Goal: Task Accomplishment & Management: Manage account settings

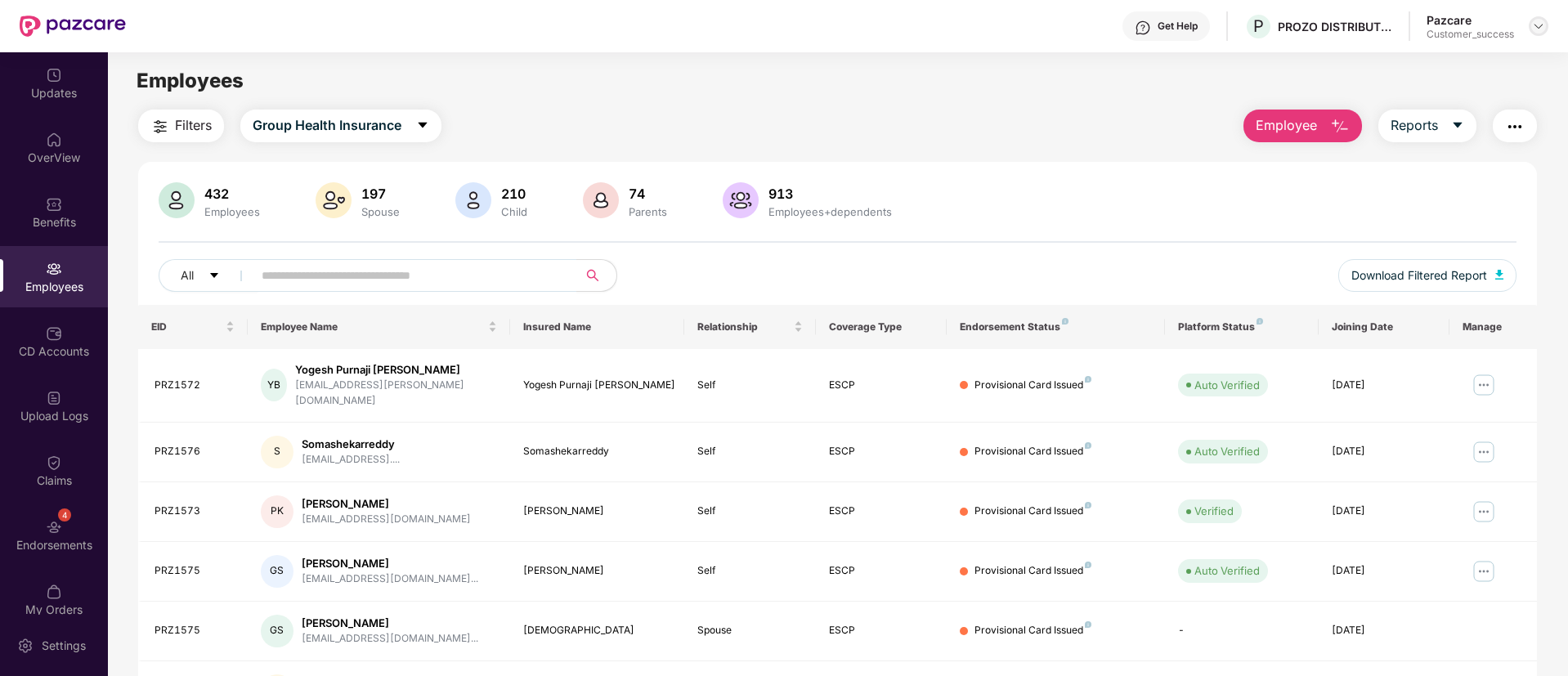
click at [1540, 26] on img at bounding box center [1539, 26] width 13 height 13
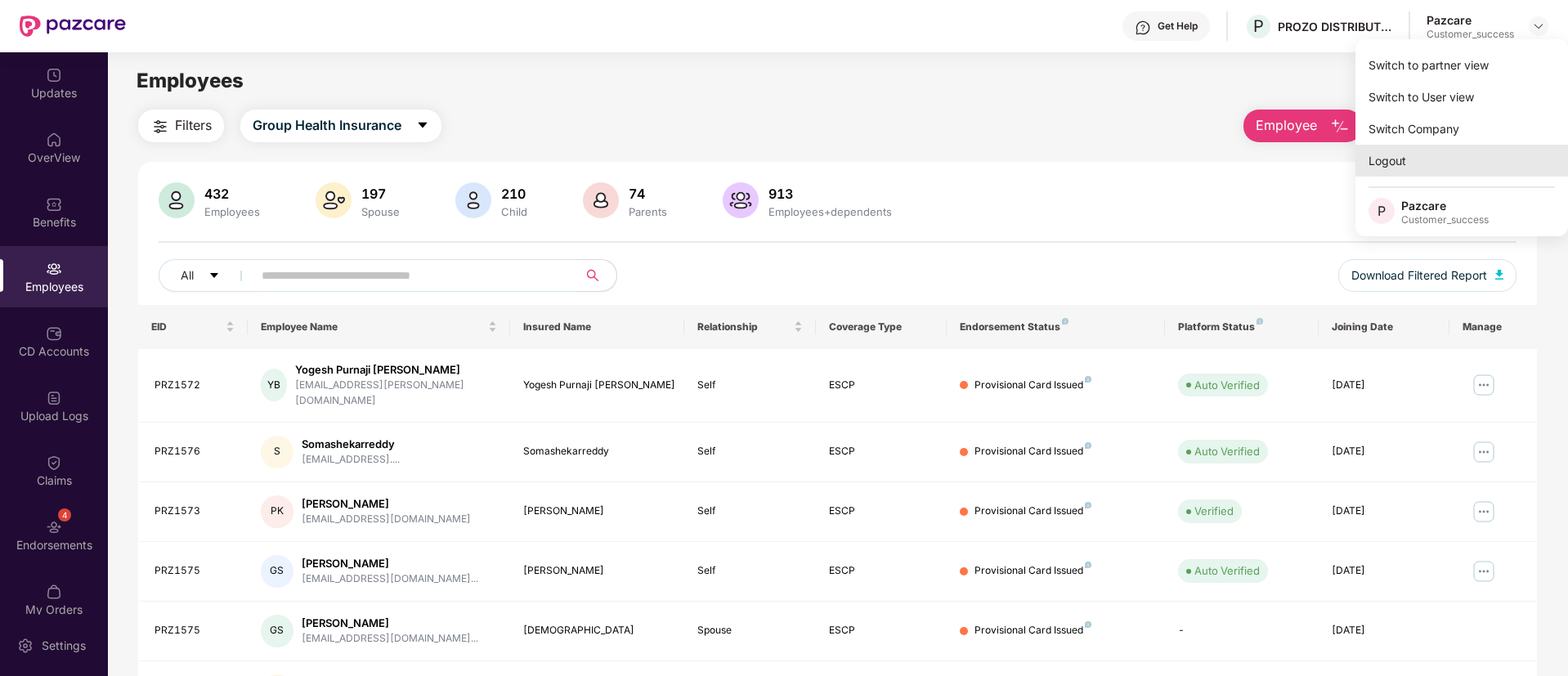
click at [1425, 152] on div "Logout" at bounding box center [1461, 161] width 213 height 32
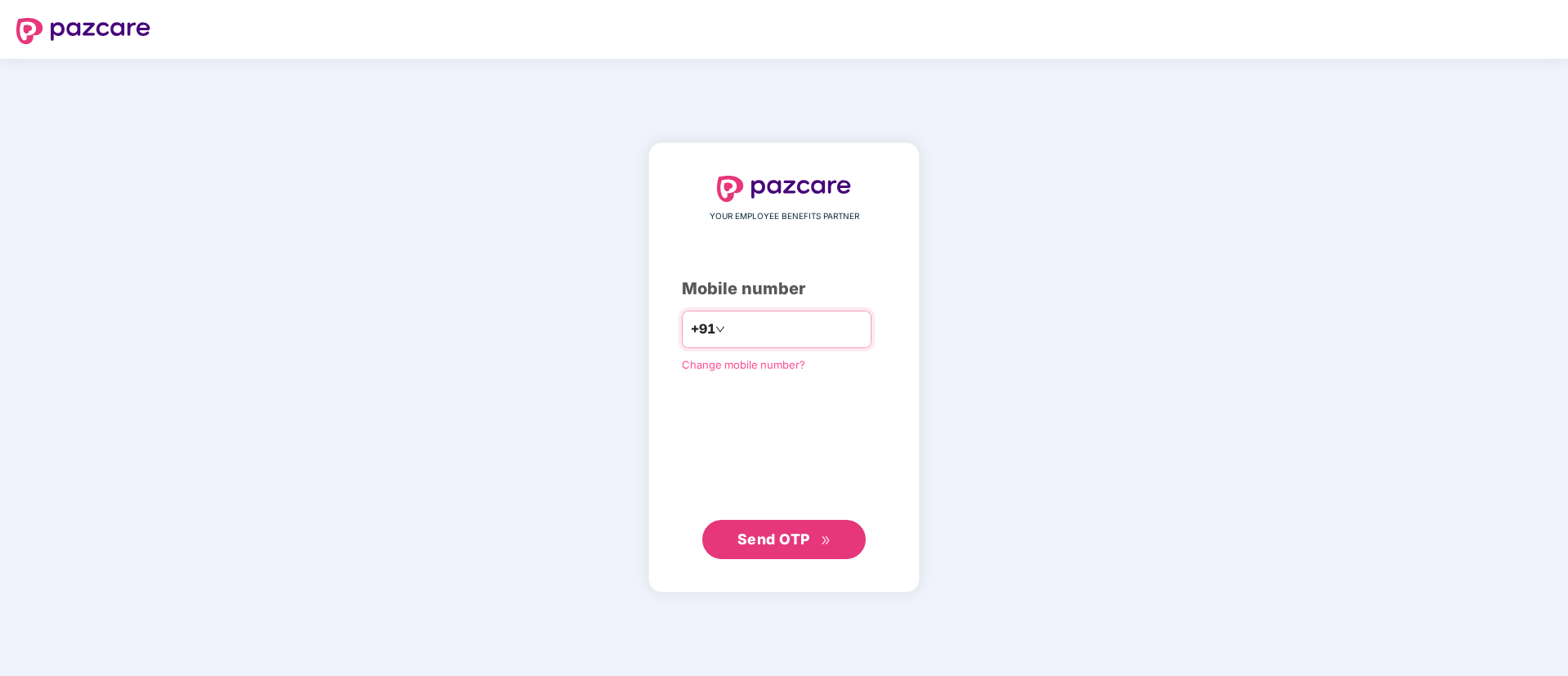
click at [784, 335] on input "number" at bounding box center [795, 330] width 134 height 26
click at [742, 328] on input "number" at bounding box center [795, 330] width 134 height 26
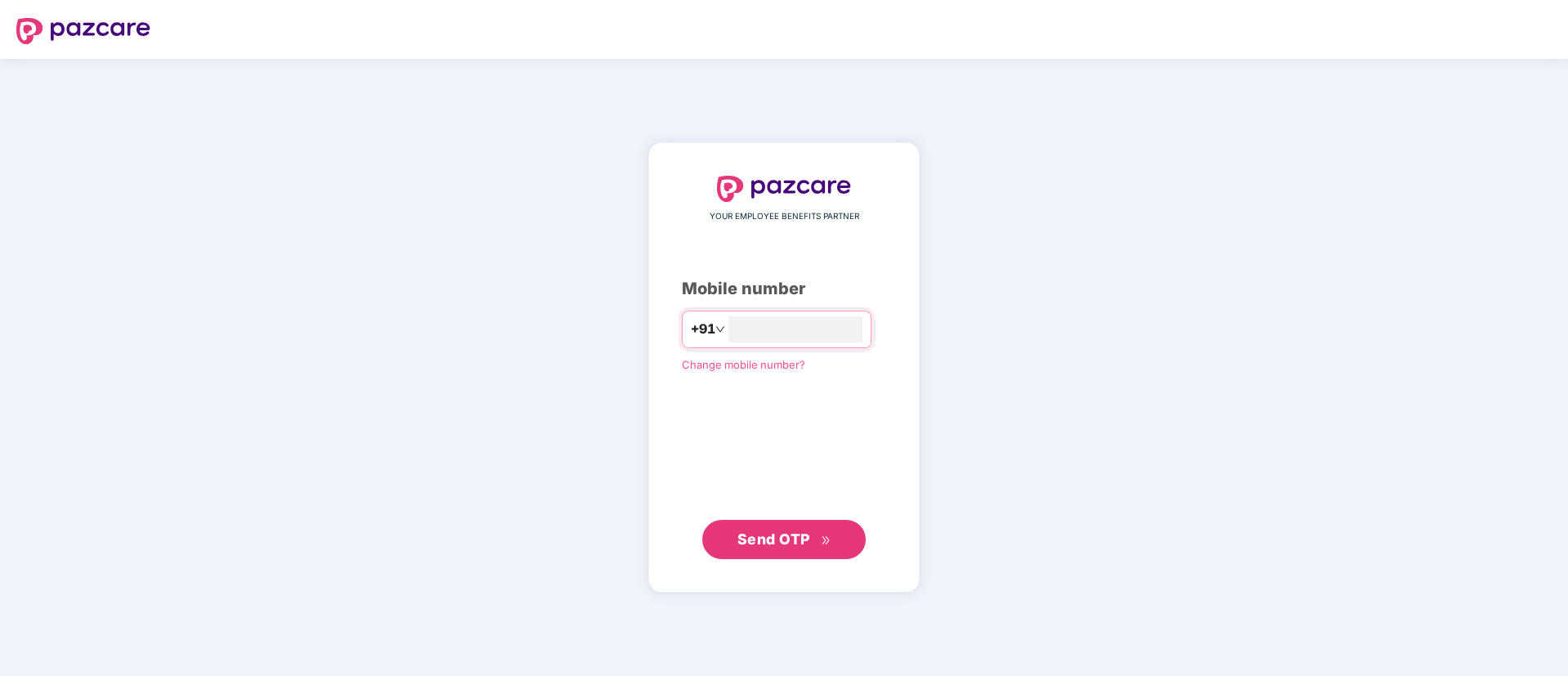
type input "**********"
click at [800, 546] on span "Send OTP" at bounding box center [774, 538] width 73 height 17
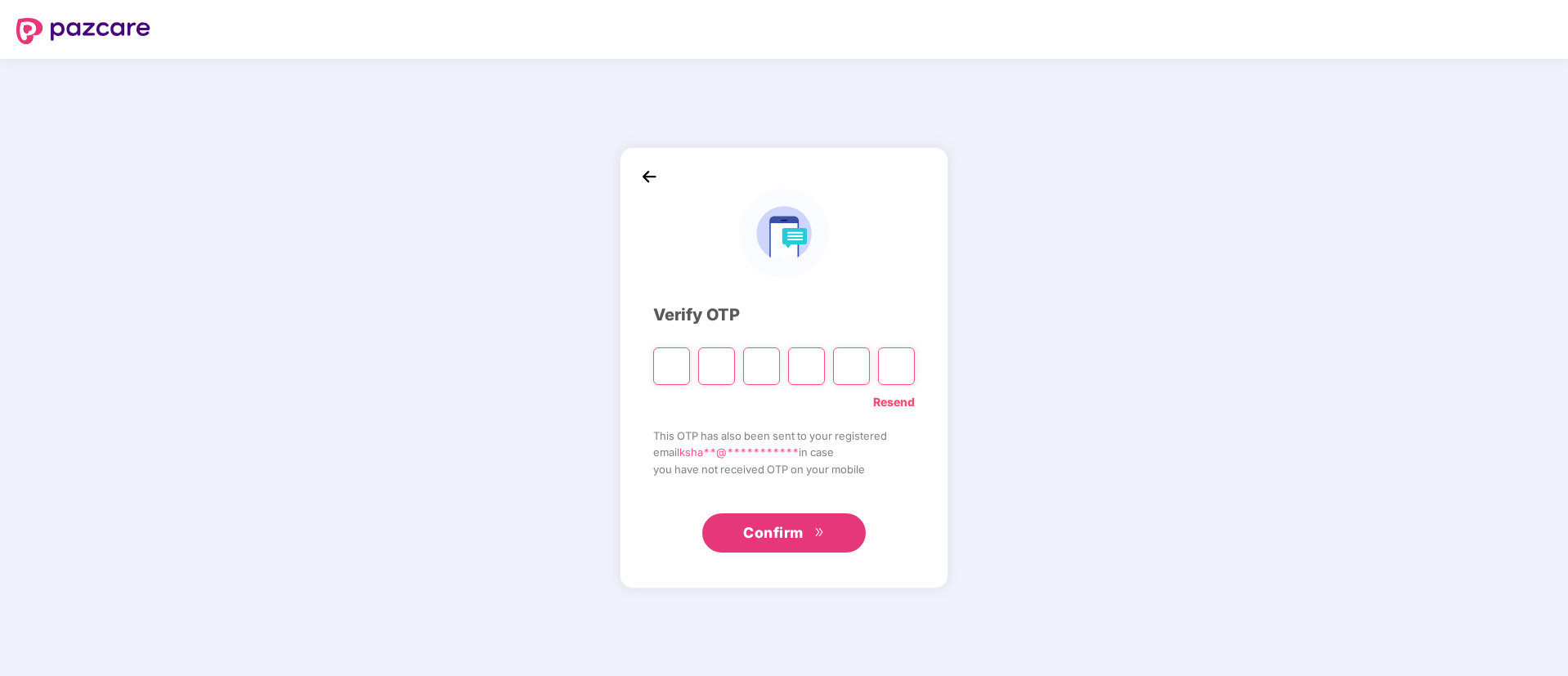
paste input "*"
type input "*"
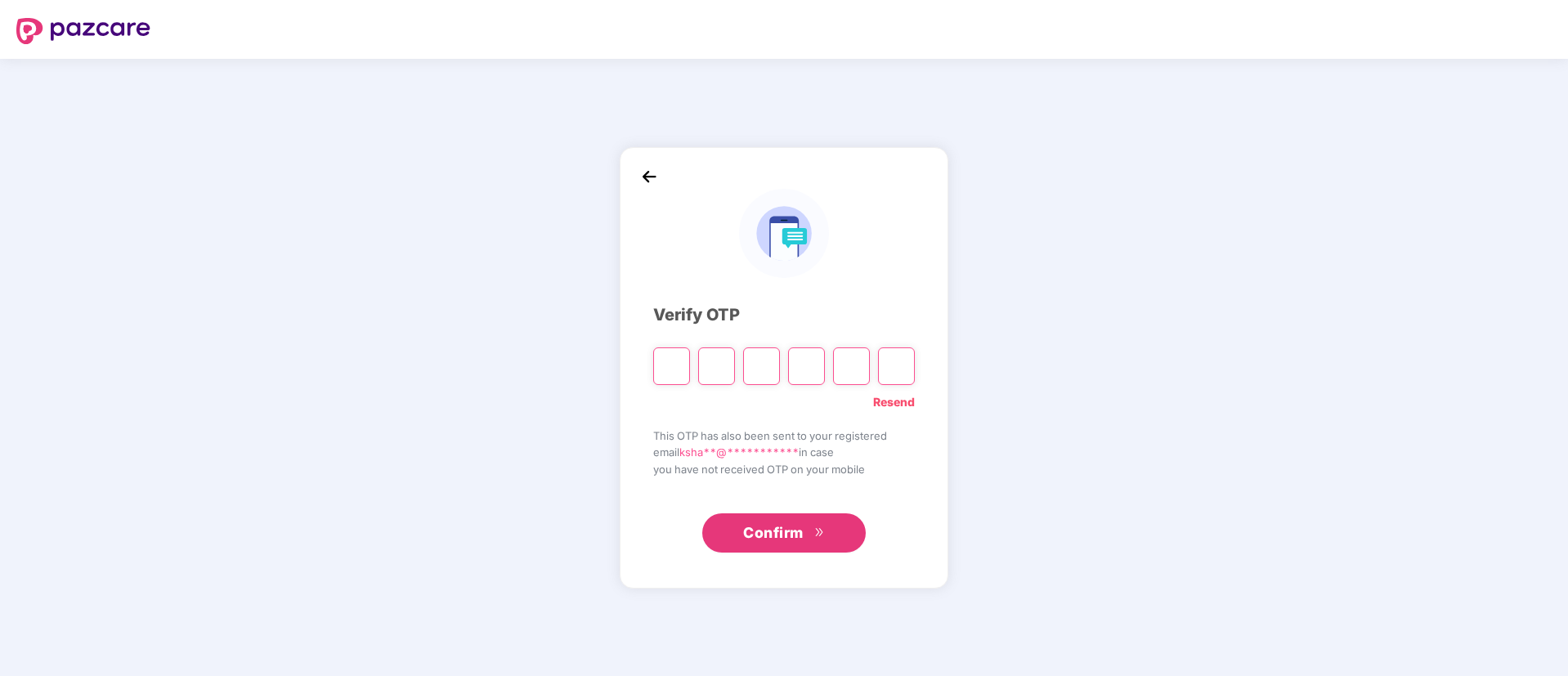
type input "*"
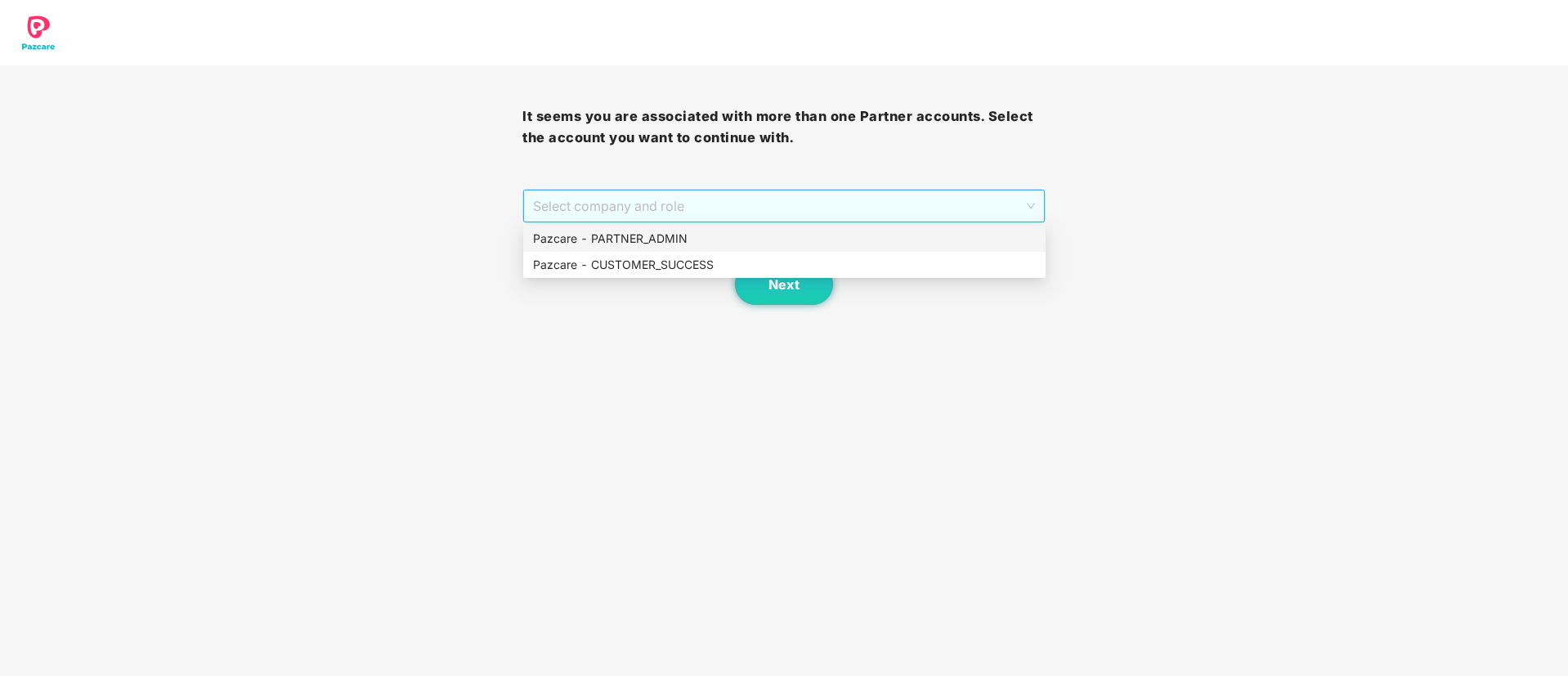
click at [943, 194] on span "Select company and role" at bounding box center [784, 205] width 501 height 31
click at [820, 227] on div "Pazcare - PARTNER_ADMIN" at bounding box center [784, 239] width 522 height 26
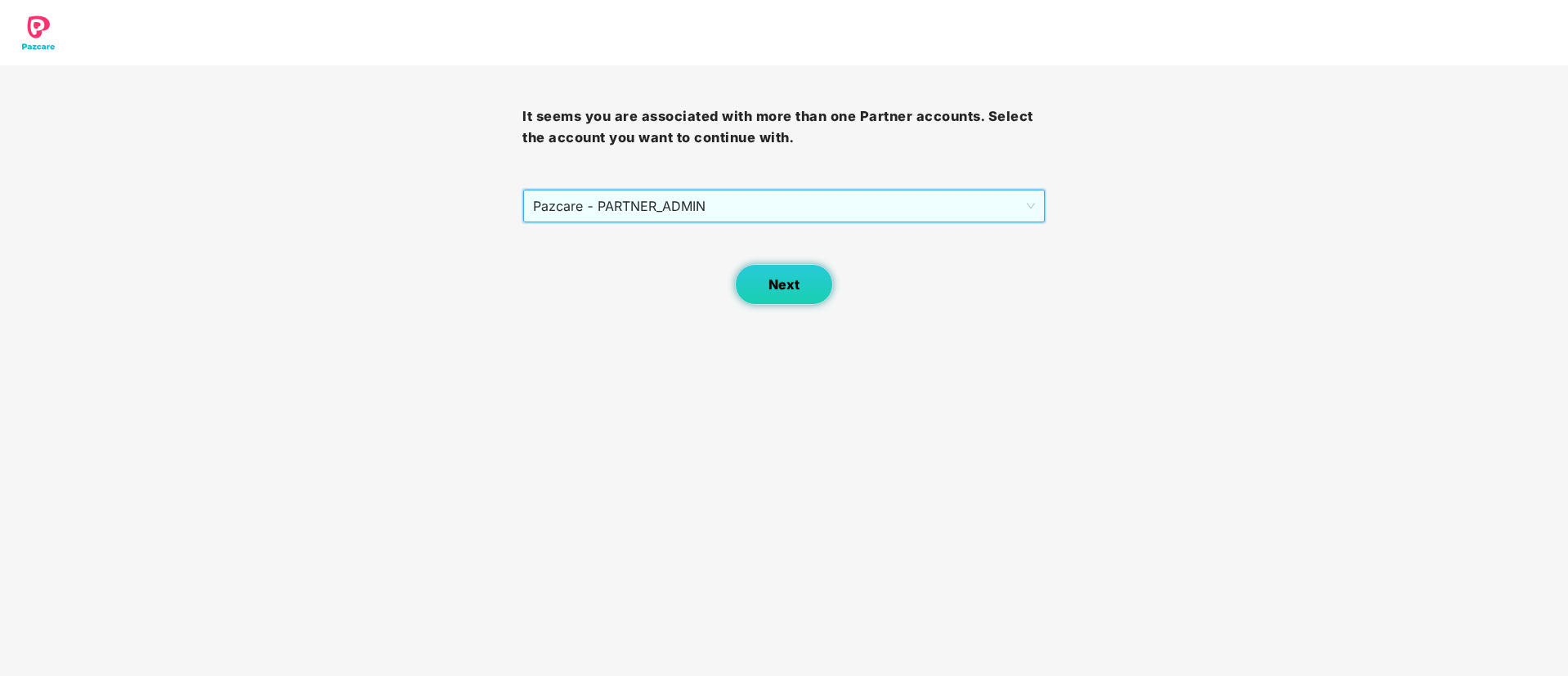
click at [781, 279] on span "Next" at bounding box center [783, 285] width 31 height 15
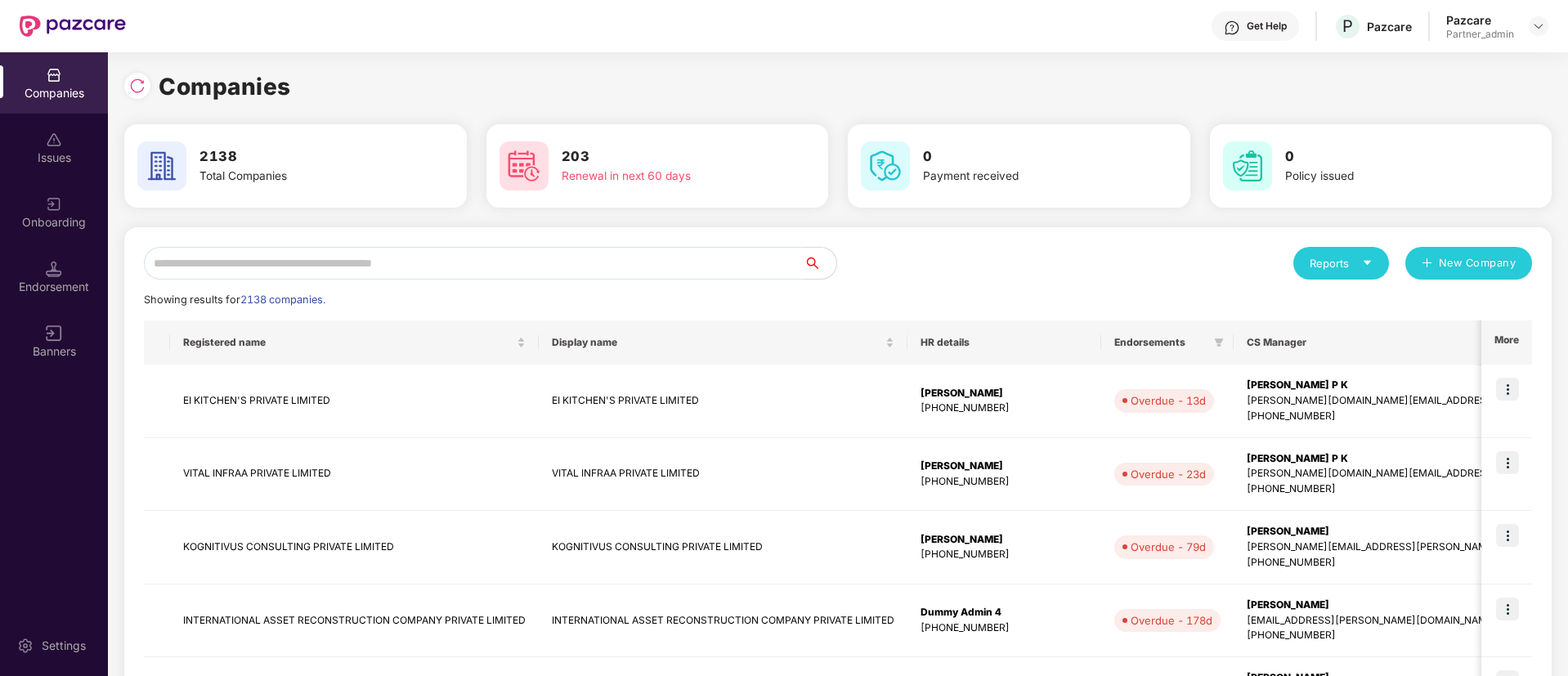
click at [407, 258] on input "text" at bounding box center [474, 263] width 660 height 33
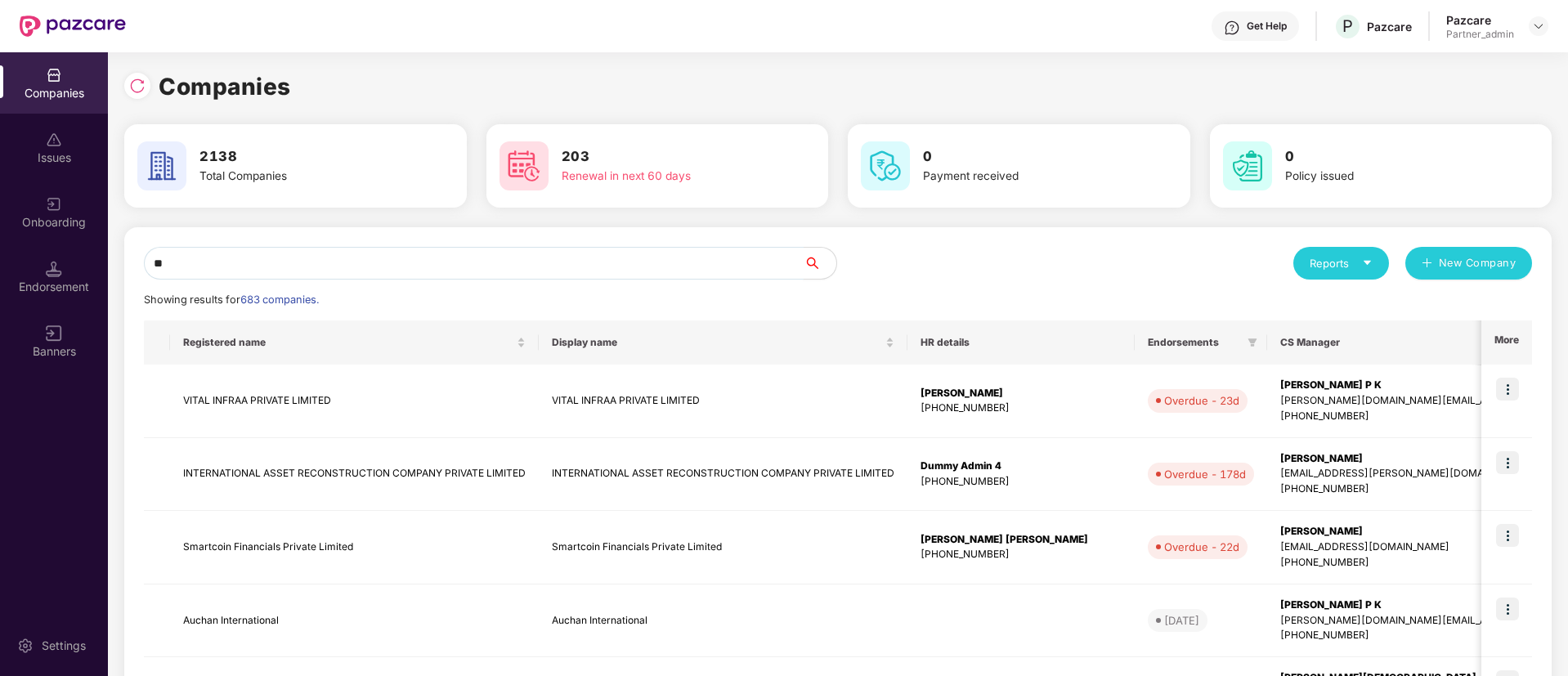
type input "*"
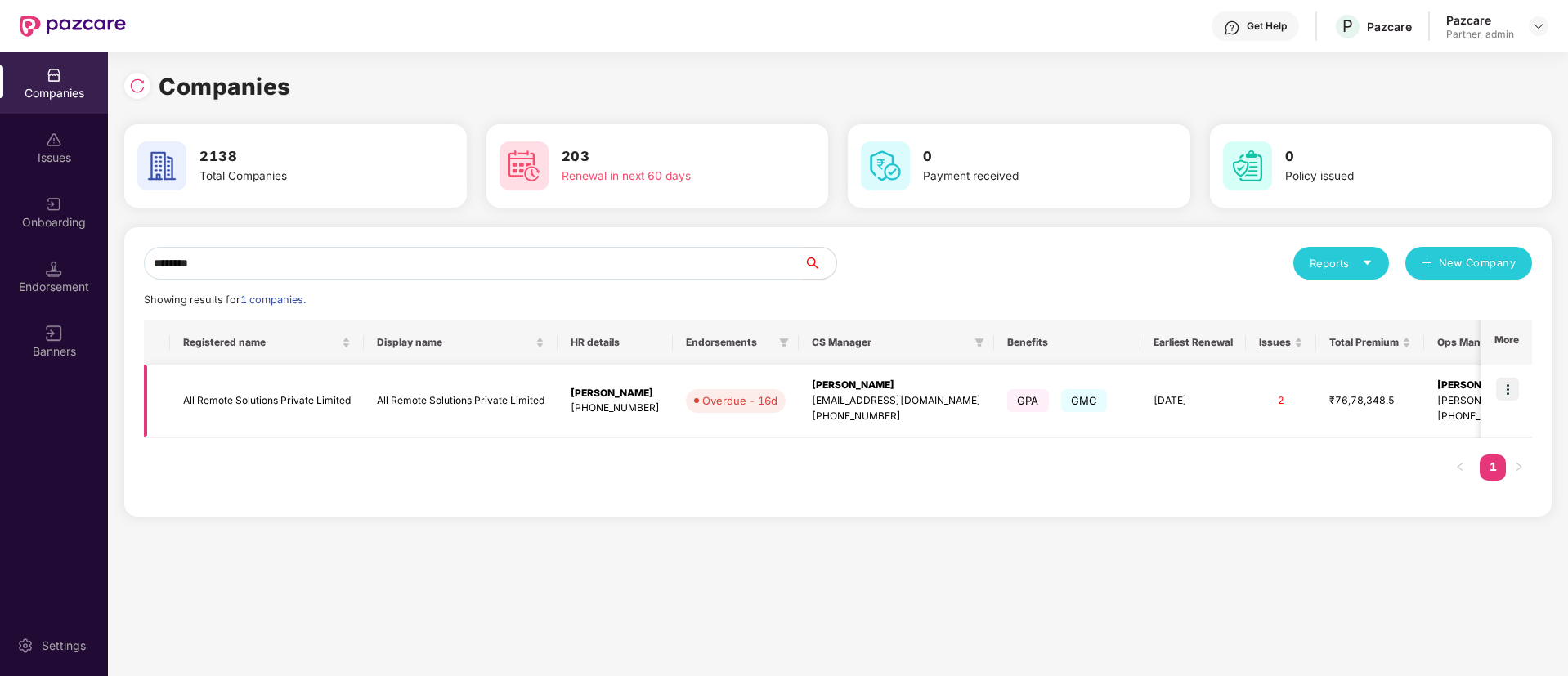
type input "********"
click at [1506, 389] on img at bounding box center [1507, 389] width 23 height 23
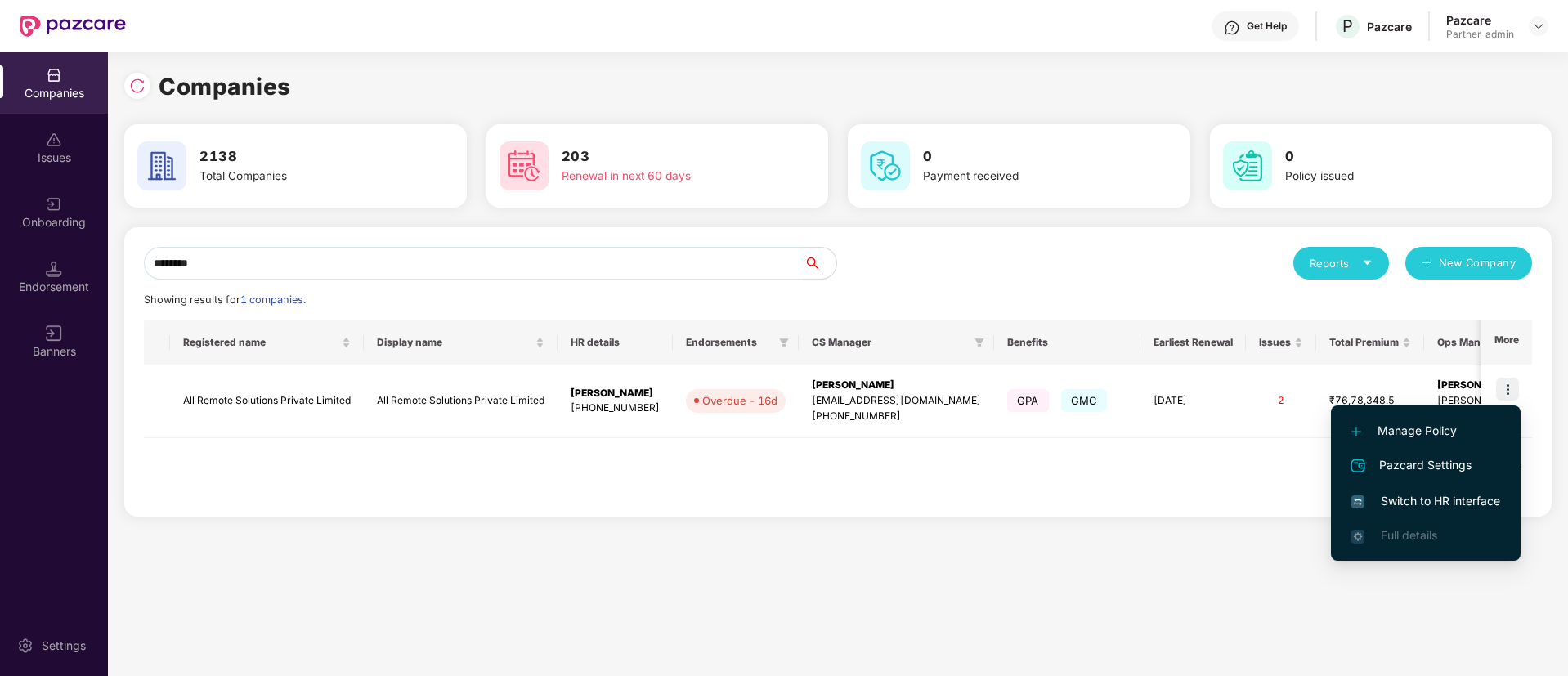
click at [1509, 397] on div "Manage Policy Pazcard Settings Switch to HR interface Full details" at bounding box center [1425, 483] width 190 height 172
click at [1428, 495] on span "Switch to HR interface" at bounding box center [1425, 500] width 148 height 18
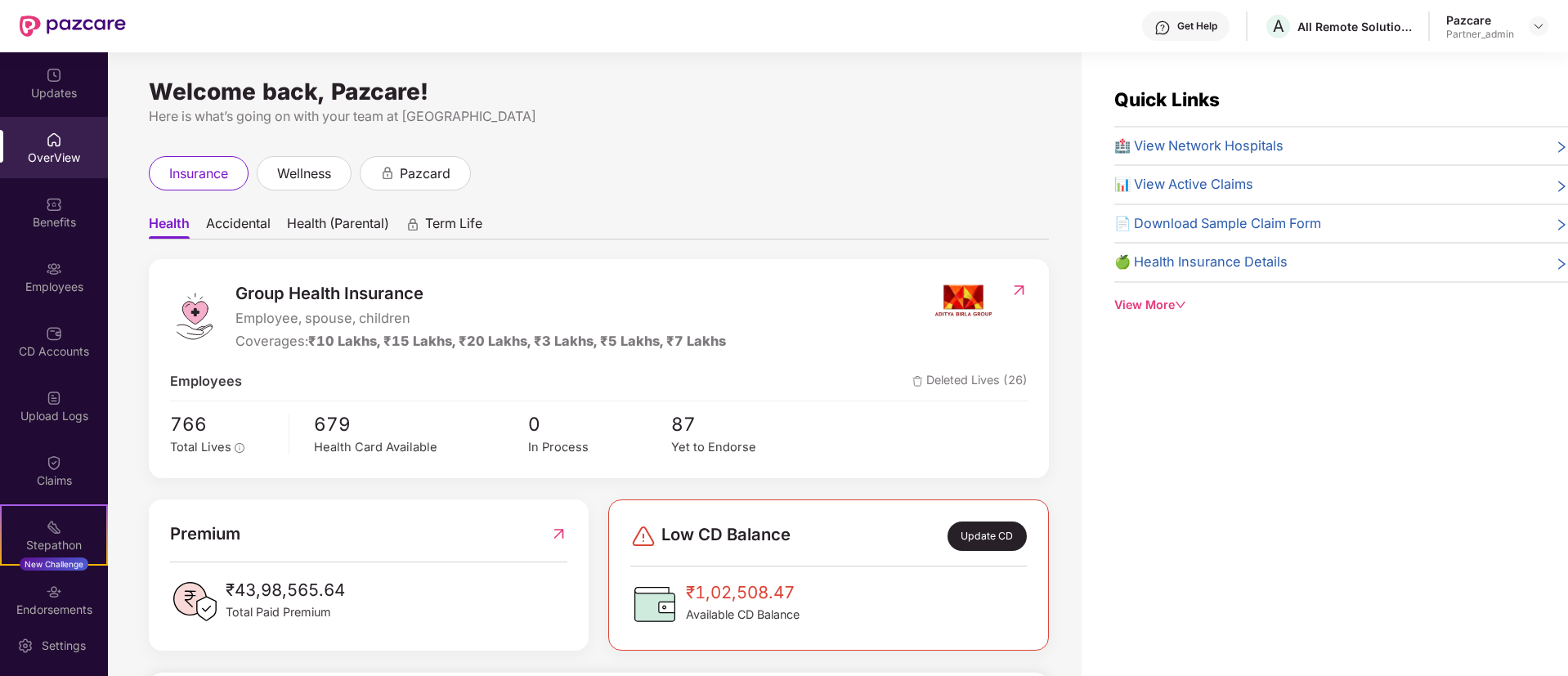
click at [53, 272] on img at bounding box center [53, 269] width 16 height 16
